Goal: Use online tool/utility: Utilize a website feature to perform a specific function

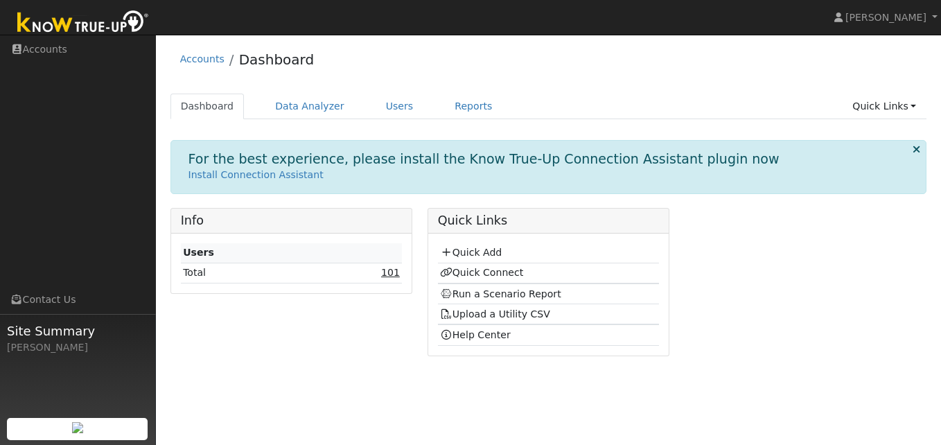
click at [388, 275] on link "101" at bounding box center [390, 272] width 19 height 11
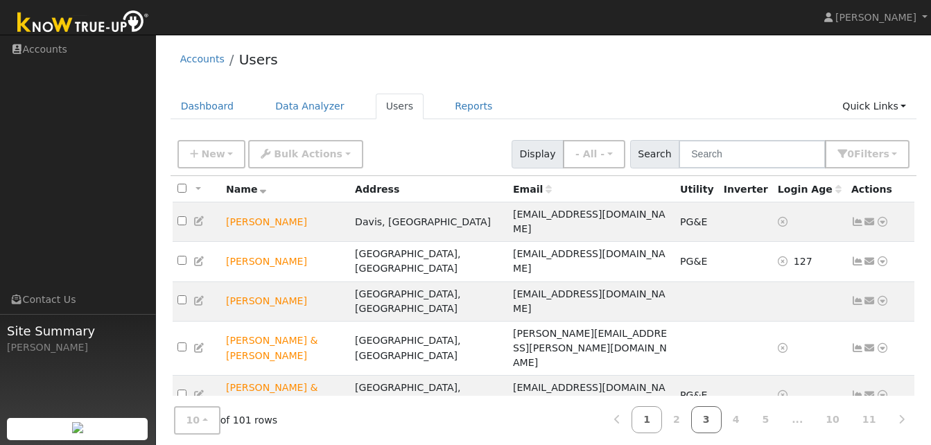
click at [721, 420] on link "3" at bounding box center [706, 419] width 30 height 27
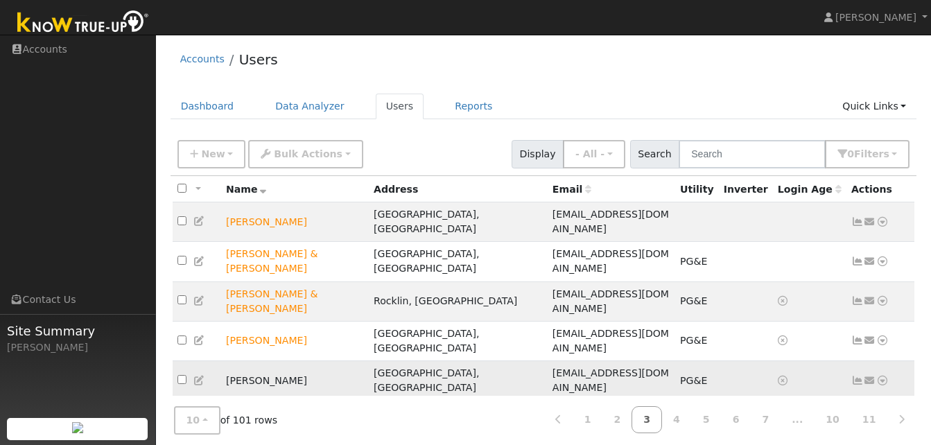
click at [885, 376] on icon at bounding box center [882, 381] width 12 height 10
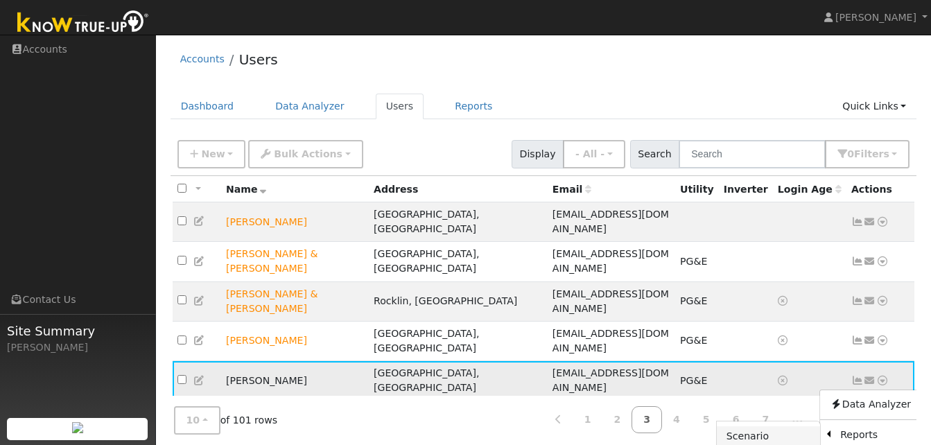
click at [748, 426] on link "Scenario" at bounding box center [767, 435] width 103 height 19
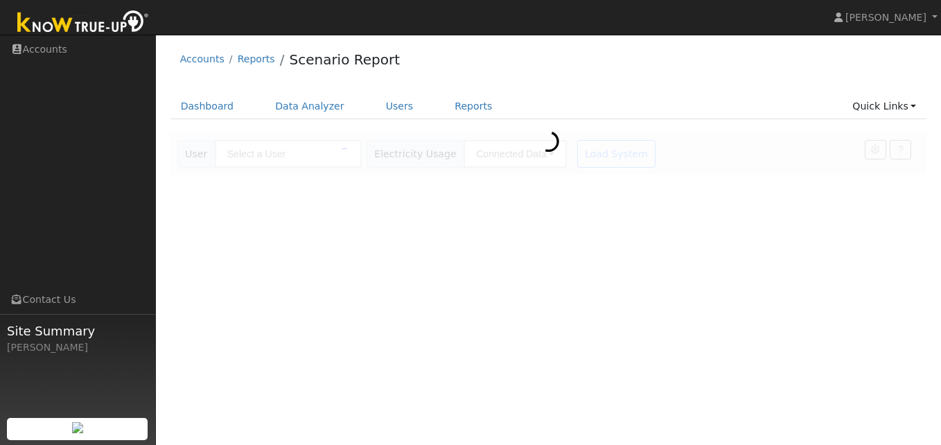
type input "[PERSON_NAME]"
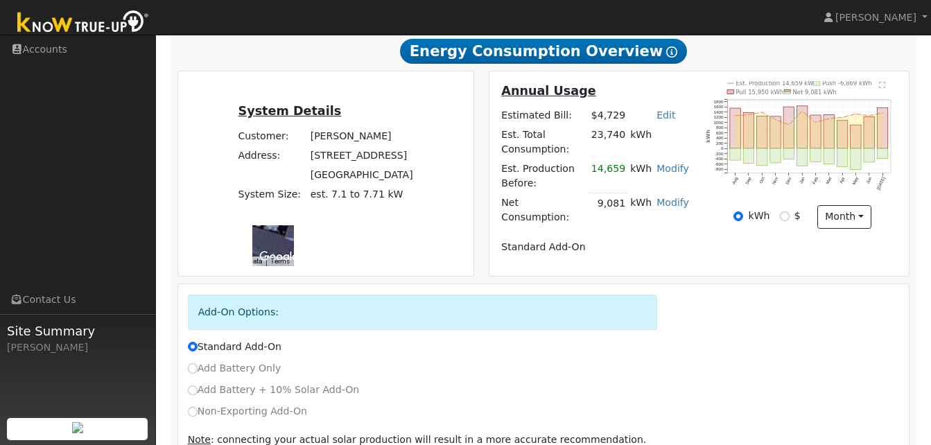
scroll to position [308, 0]
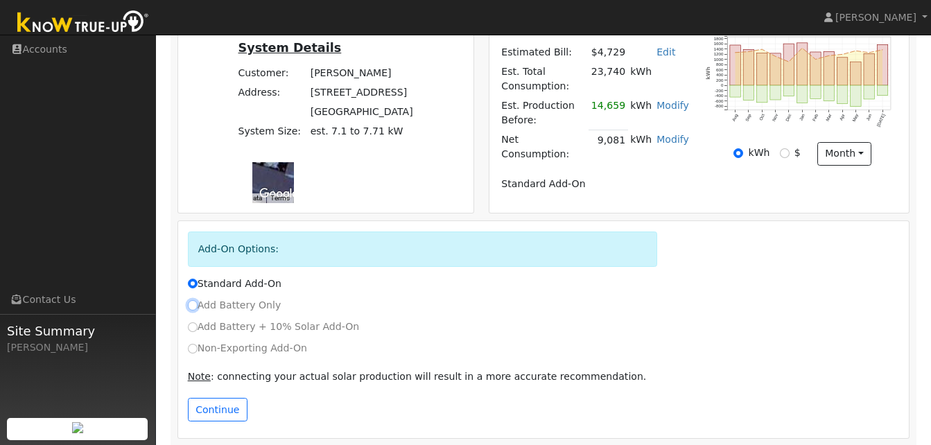
click at [193, 300] on input "Add Battery Only" at bounding box center [193, 305] width 10 height 10
radio input "true"
radio input "false"
click at [218, 405] on button "Continue" at bounding box center [218, 410] width 60 height 24
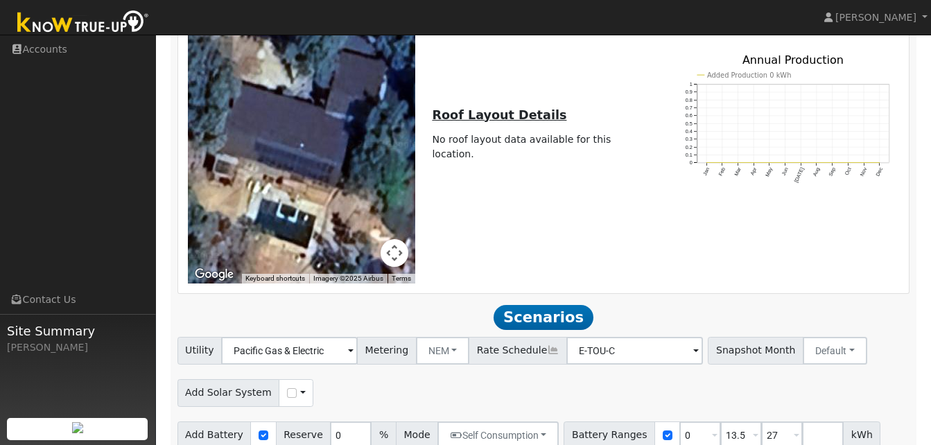
scroll to position [1050, 0]
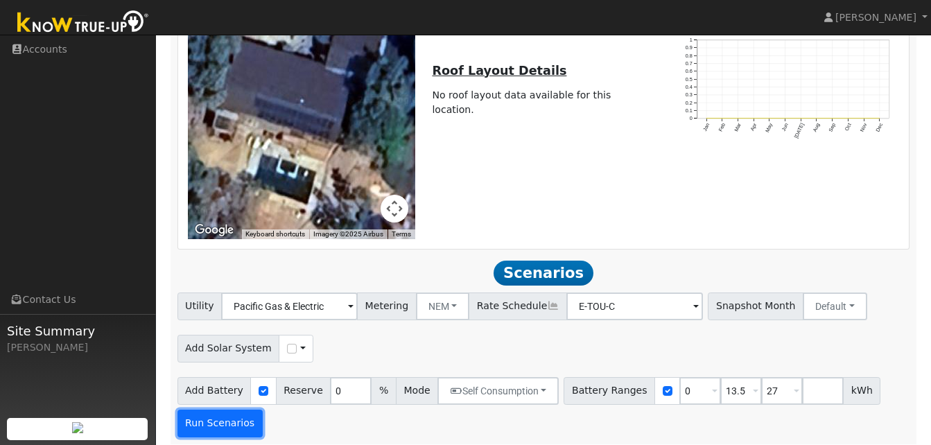
click at [227, 417] on button "Run Scenarios" at bounding box center [219, 423] width 85 height 28
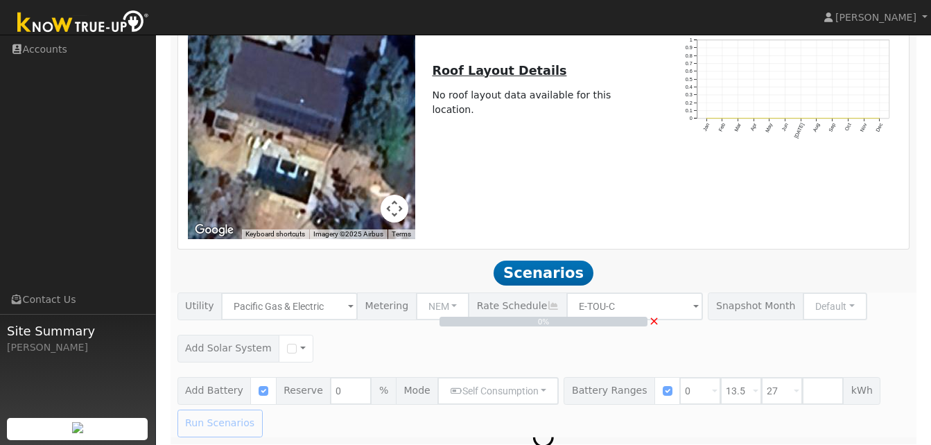
click at [227, 417] on div "0% ×" at bounding box center [543, 364] width 747 height 145
click at [227, 417] on div "Building Scenarios 76% ×" at bounding box center [543, 364] width 747 height 145
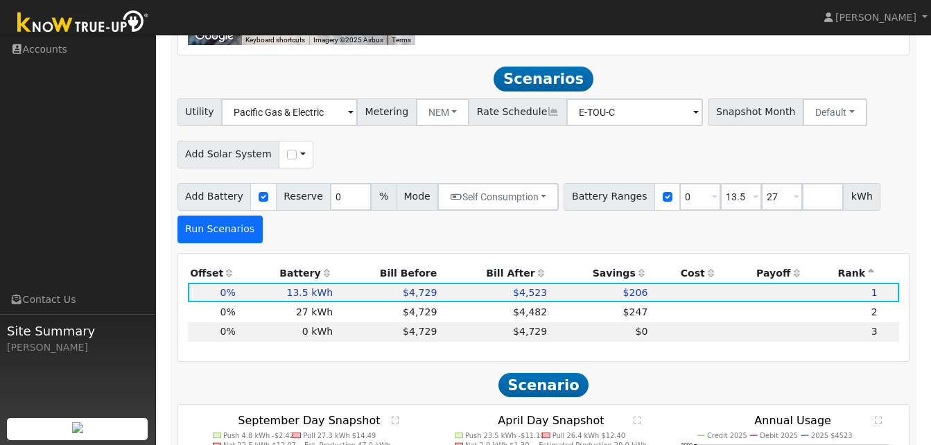
scroll to position [1262, 0]
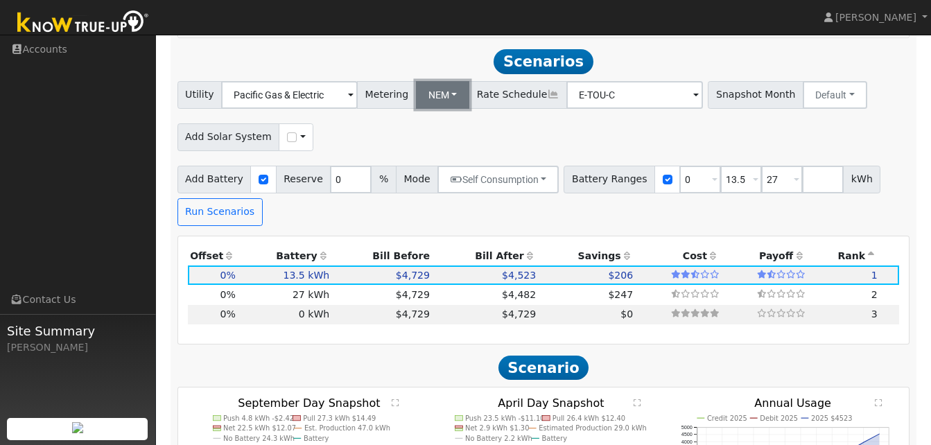
click at [441, 87] on button "NEM" at bounding box center [443, 95] width 54 height 28
click at [436, 121] on link "NEM" at bounding box center [451, 125] width 96 height 19
click at [820, 85] on button "Default" at bounding box center [834, 95] width 64 height 28
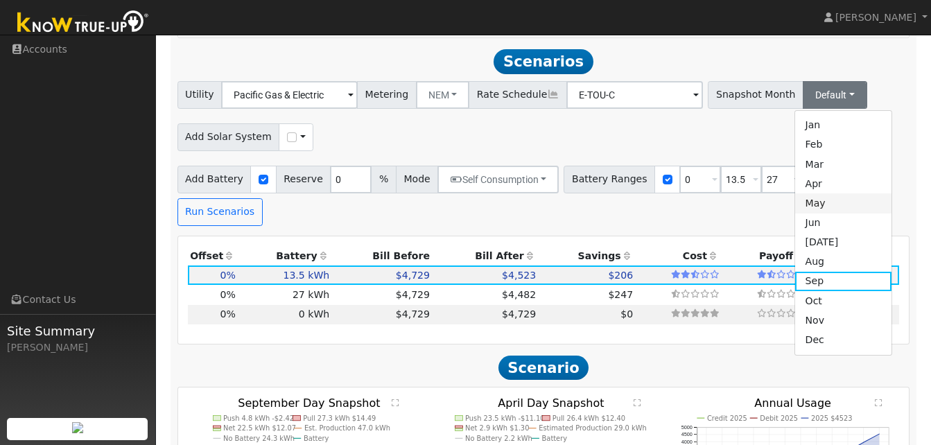
click at [795, 200] on link "May" at bounding box center [843, 202] width 96 height 19
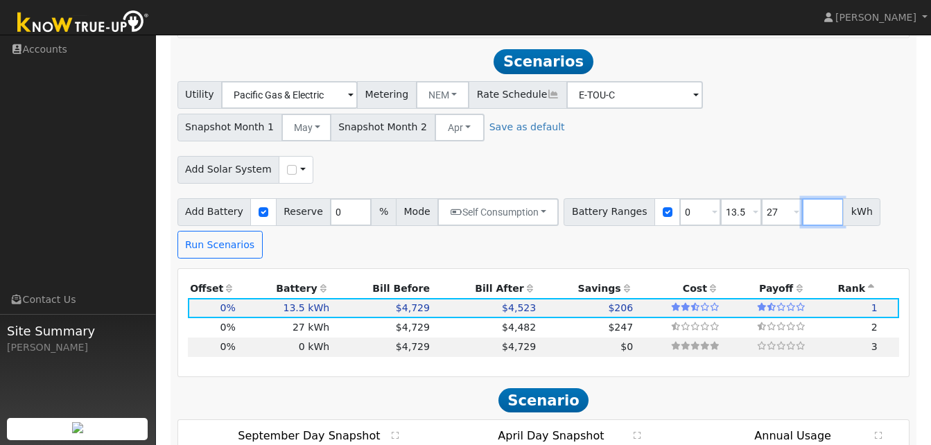
click at [802, 200] on input "number" at bounding box center [823, 212] width 42 height 28
click at [230, 244] on button "Run Scenarios" at bounding box center [219, 245] width 85 height 28
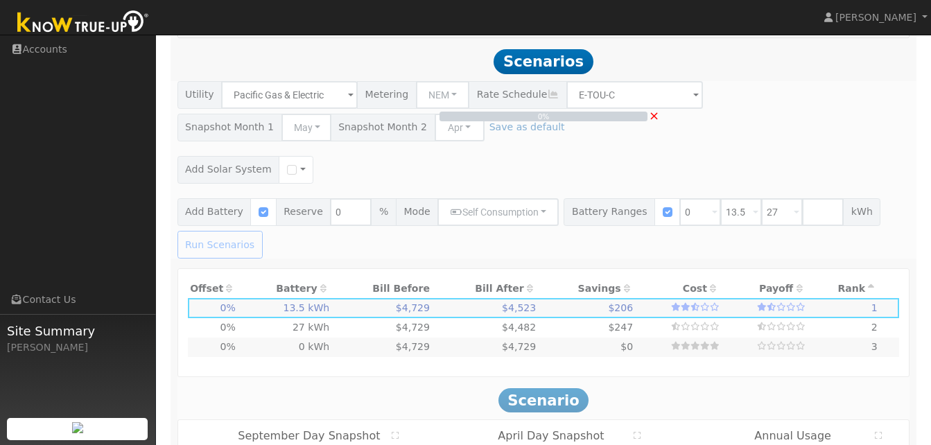
click at [230, 244] on div "0% ×" at bounding box center [543, 169] width 747 height 177
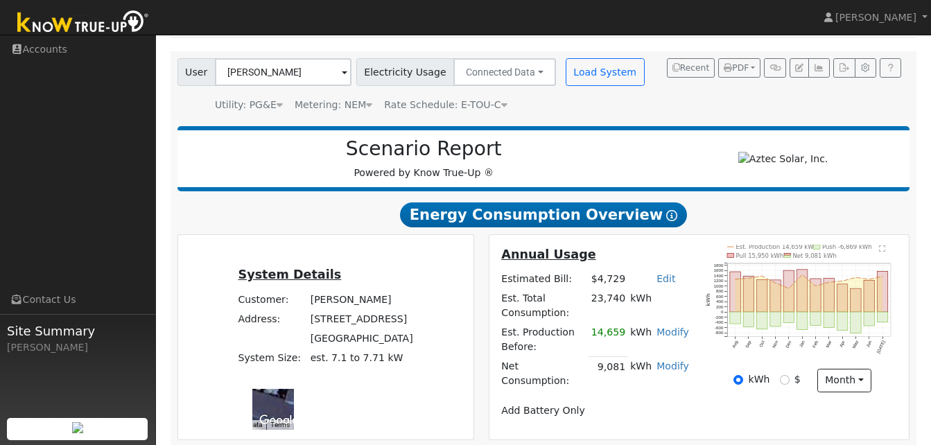
scroll to position [0, 0]
